Goal: Find specific page/section: Find specific page/section

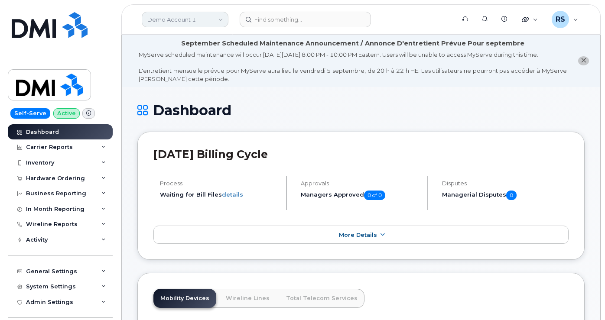
click at [159, 18] on link "Demo Account 1" at bounding box center [185, 20] width 87 height 16
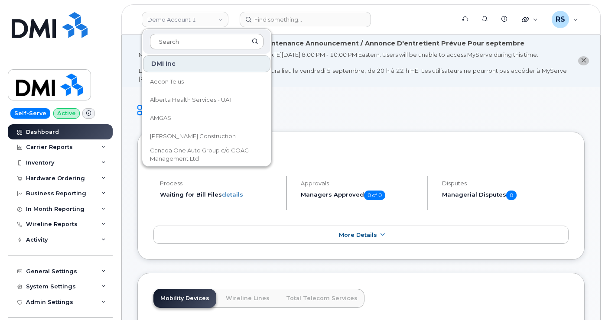
click at [163, 43] on input at bounding box center [207, 42] width 114 height 16
type input "9106856886"
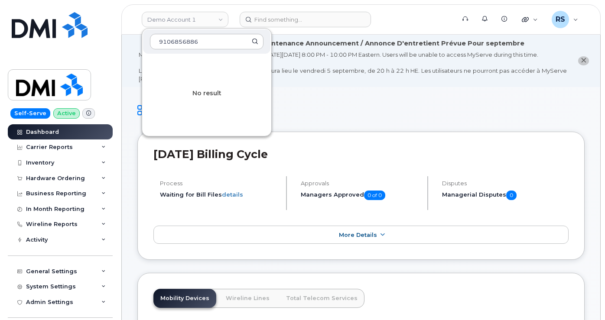
drag, startPoint x: 216, startPoint y: 35, endPoint x: 144, endPoint y: 39, distance: 71.3
click at [144, 39] on div "9106856886" at bounding box center [206, 41] width 127 height 24
type input "Public"
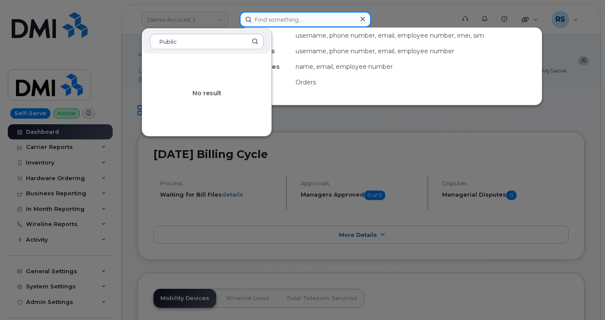
click at [288, 22] on input at bounding box center [305, 20] width 131 height 16
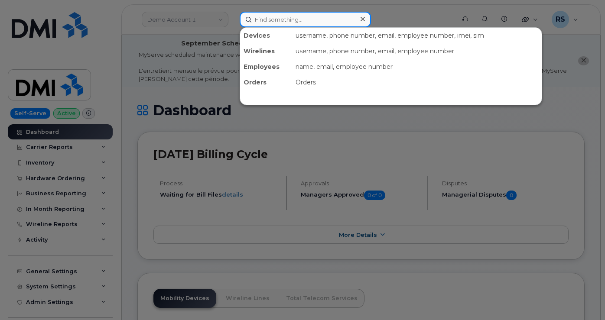
paste input "9106856886"
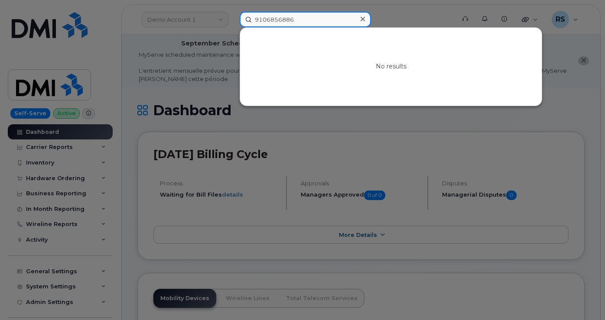
type input "9106856886"
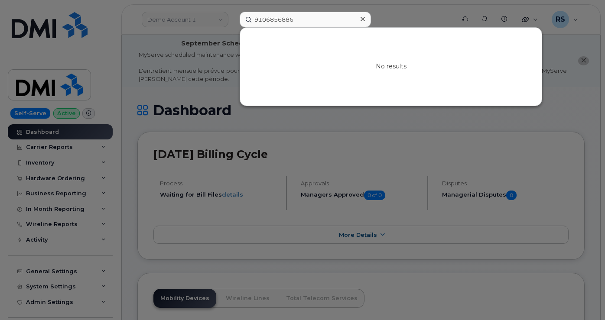
click at [362, 17] on icon at bounding box center [363, 19] width 4 height 7
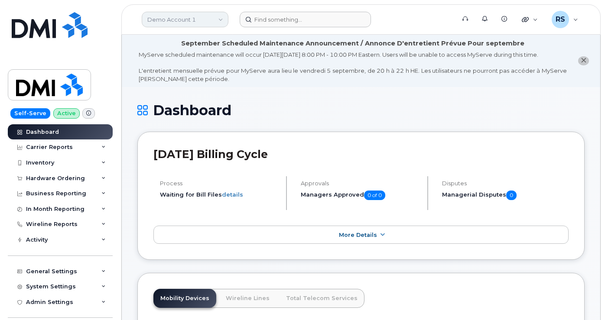
click at [173, 15] on link "Demo Account 1" at bounding box center [185, 20] width 87 height 16
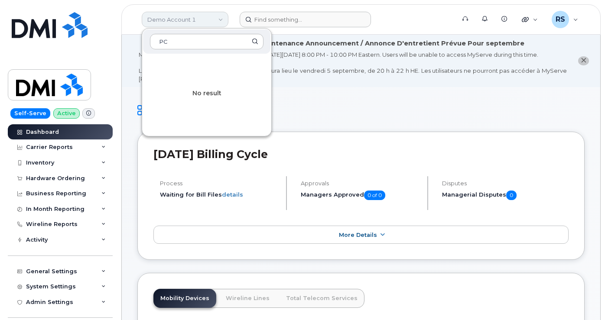
type input "P"
type input "public"
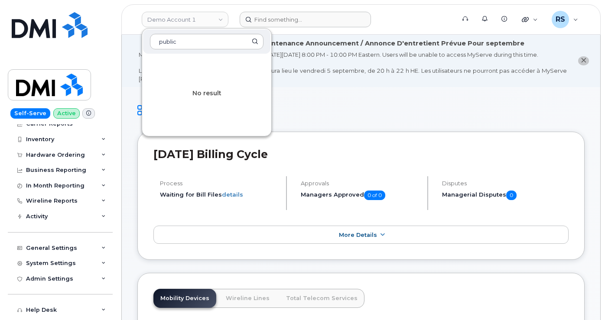
scroll to position [68, 0]
